Goal: Obtain resource: Obtain resource

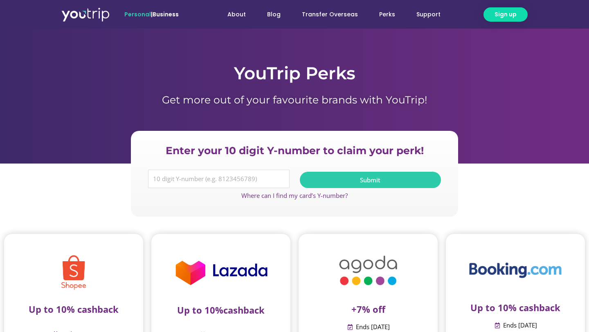
click at [321, 277] on img at bounding box center [368, 270] width 115 height 48
click at [342, 273] on img at bounding box center [368, 270] width 115 height 48
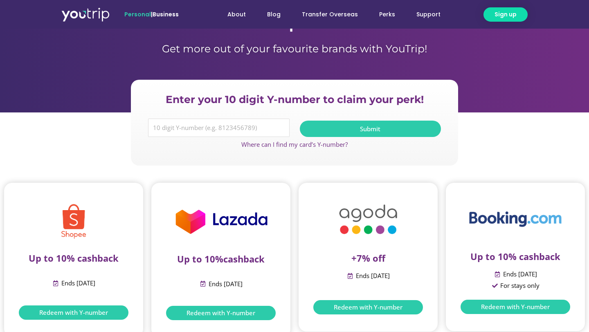
scroll to position [50, 0]
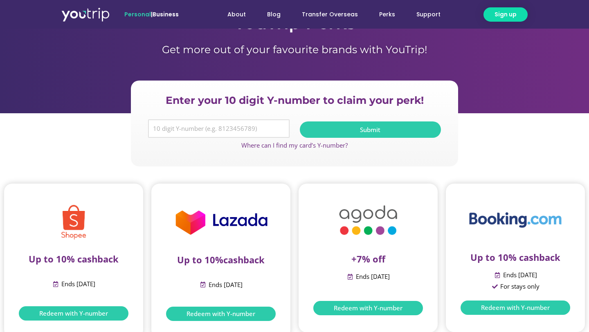
click at [240, 128] on input "Y Number" at bounding box center [219, 128] width 142 height 19
type input "8114748415"
click at [331, 127] on span "Submit" at bounding box center [371, 130] width 122 height 6
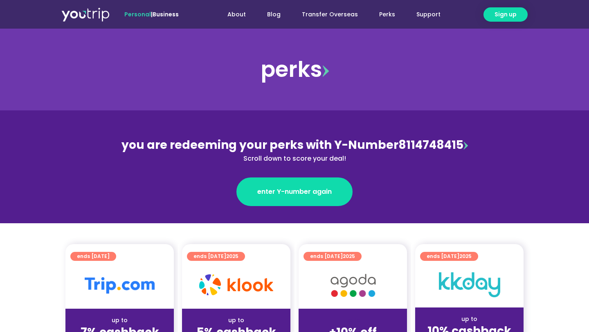
scroll to position [124, 0]
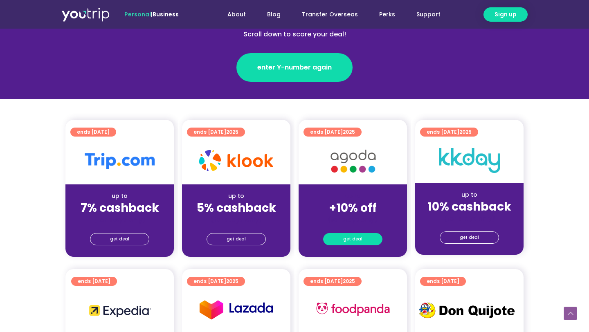
click at [350, 242] on span "get deal" at bounding box center [352, 239] width 19 height 11
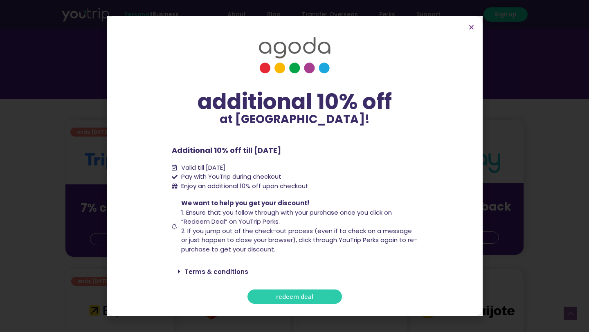
click at [304, 292] on link "redeem deal" at bounding box center [295, 297] width 95 height 14
